Goal: Information Seeking & Learning: Learn about a topic

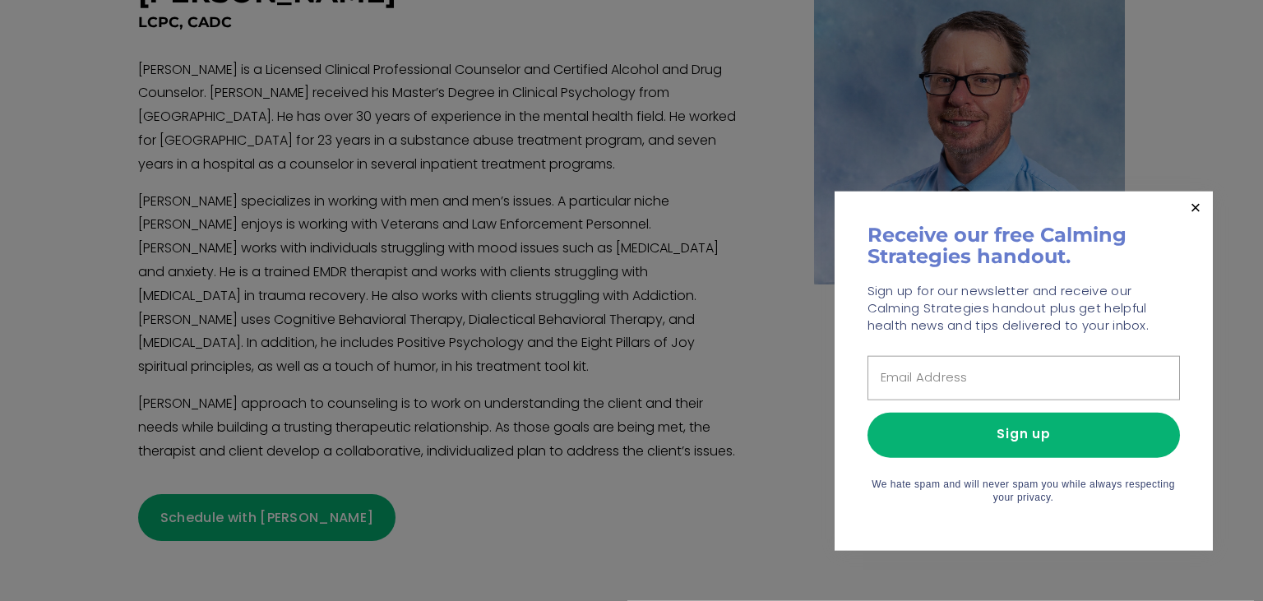
scroll to position [653, 0]
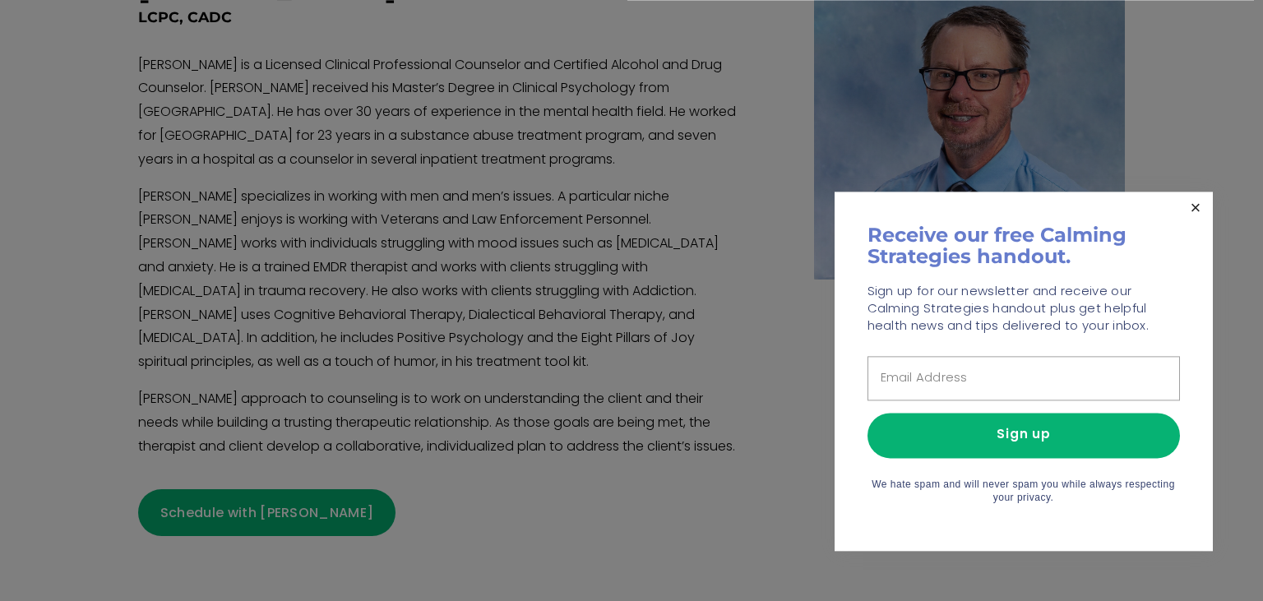
click at [1193, 208] on link "Close" at bounding box center [1195, 208] width 29 height 29
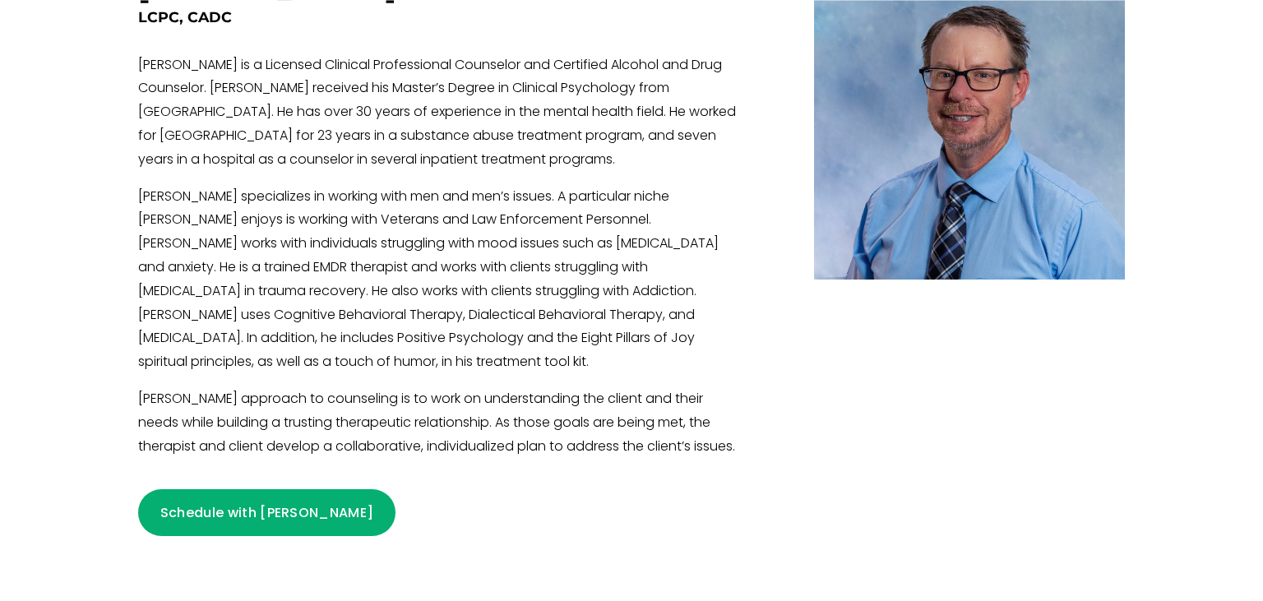
click at [1193, 208] on div at bounding box center [631, 253] width 1263 height 734
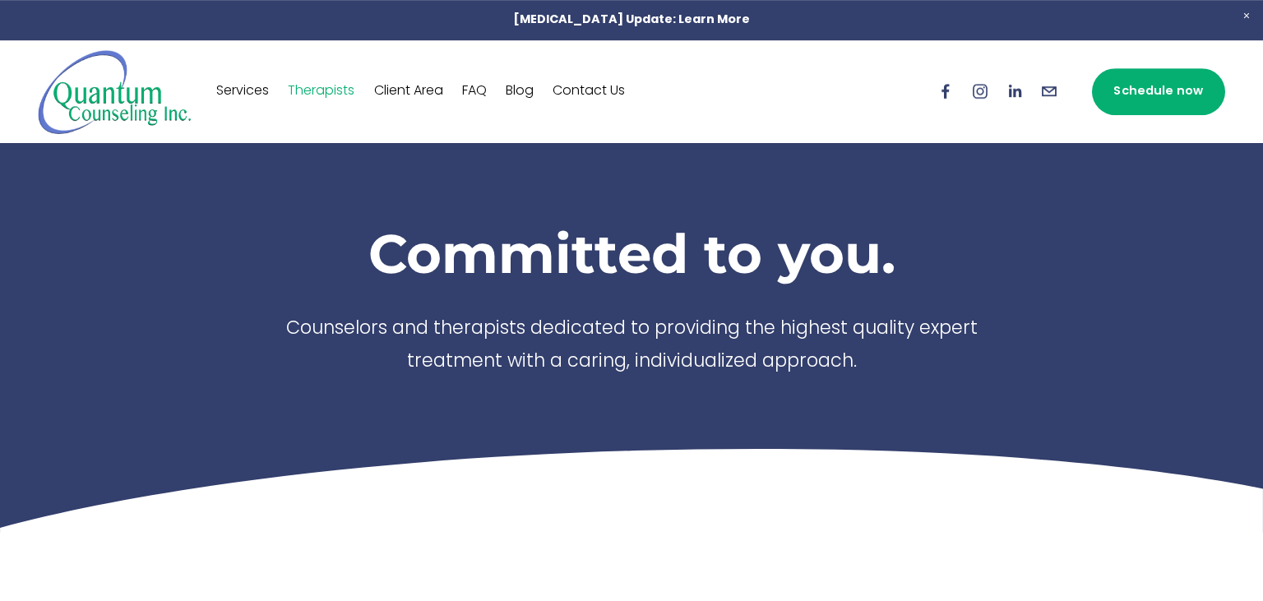
scroll to position [0, 0]
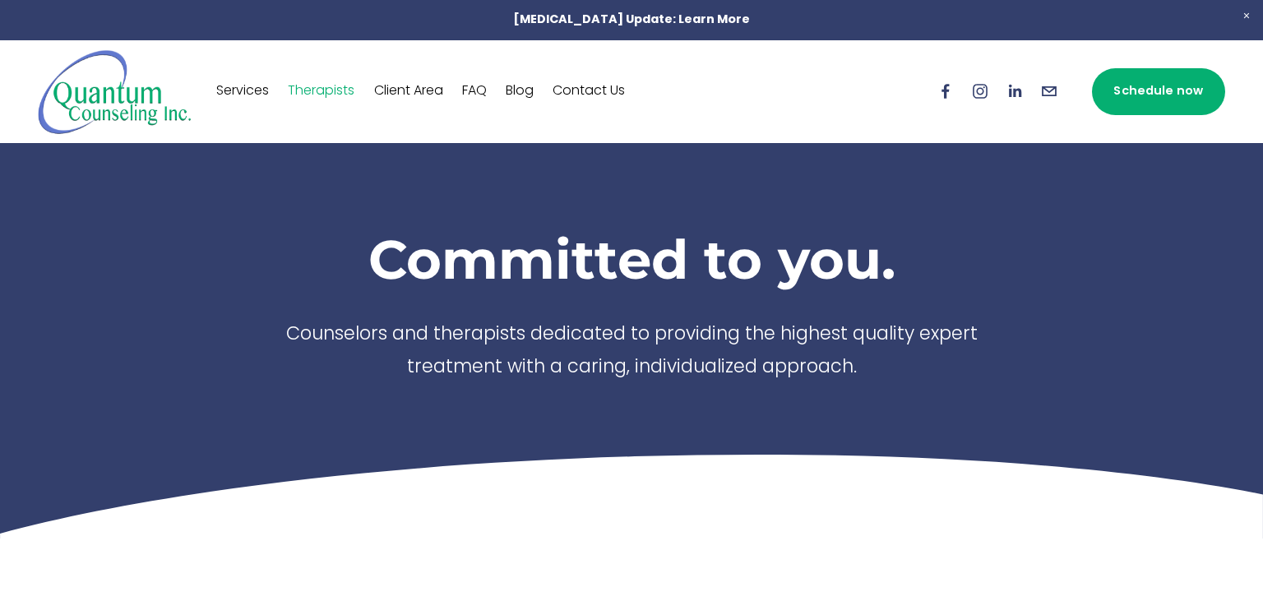
click at [477, 92] on link "FAQ" at bounding box center [474, 91] width 25 height 26
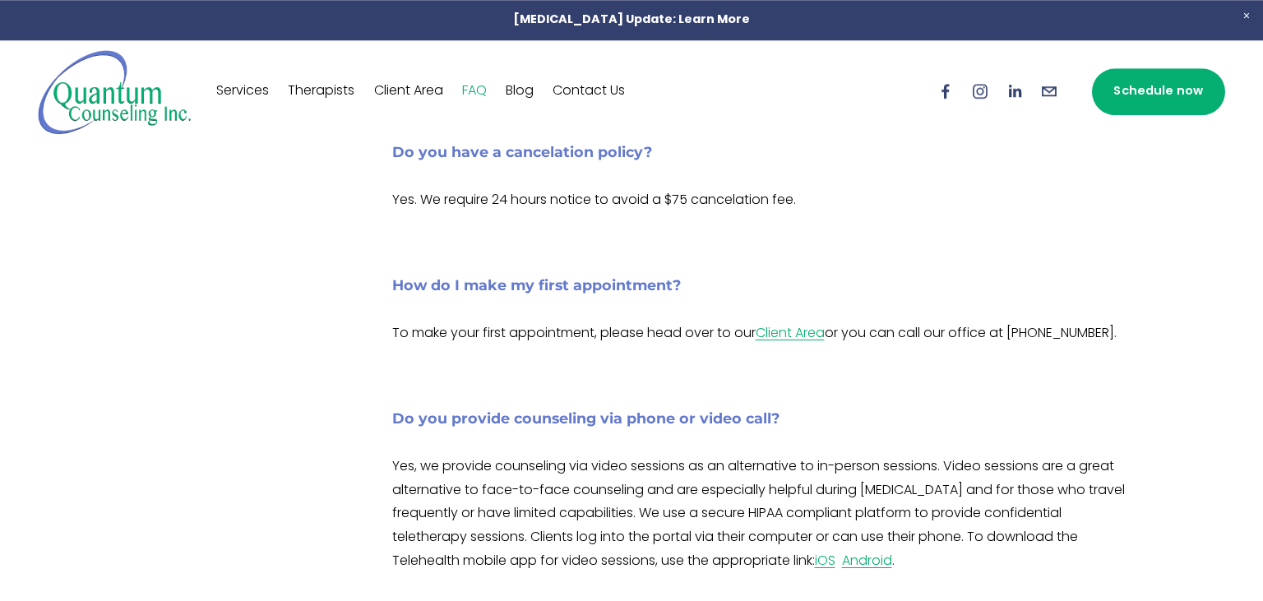
scroll to position [574, 0]
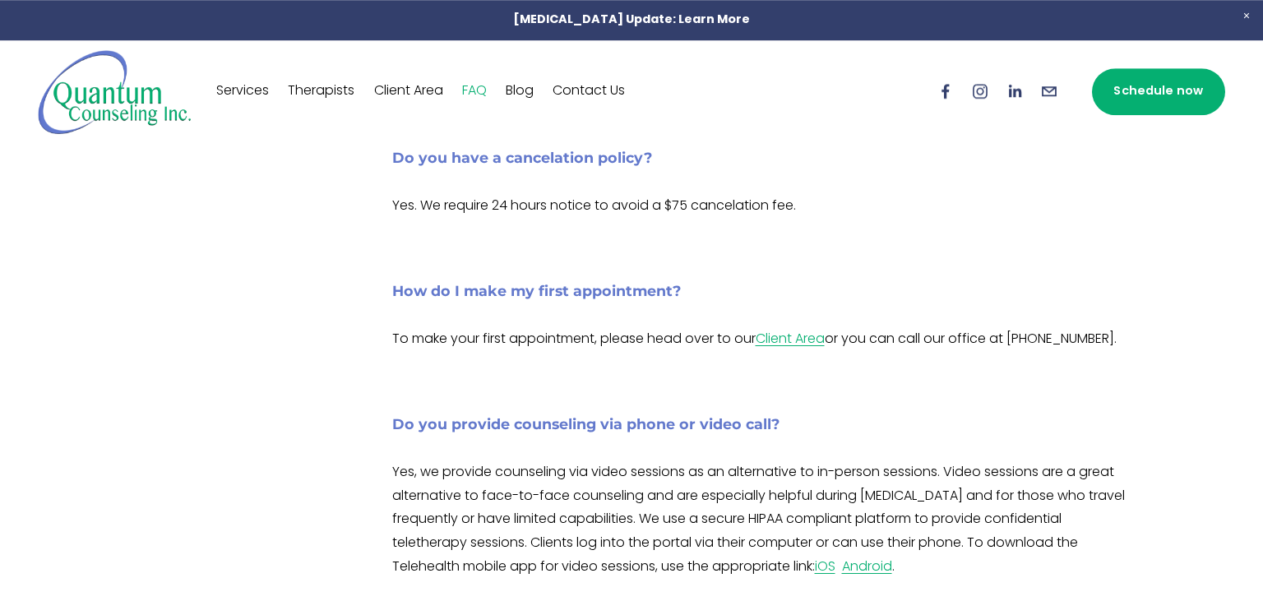
click at [485, 153] on h4 "Do you have a cancelation policy?" at bounding box center [758, 158] width 733 height 21
click at [331, 80] on link "Therapists" at bounding box center [321, 91] width 67 height 26
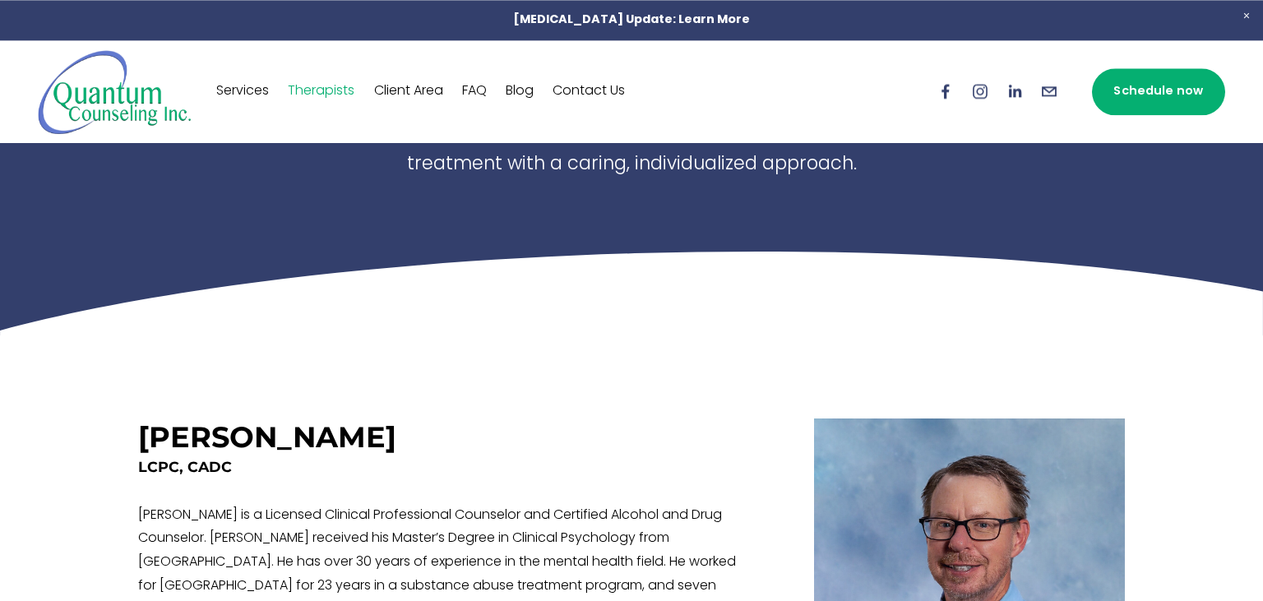
scroll to position [201, 0]
